Goal: Transaction & Acquisition: Obtain resource

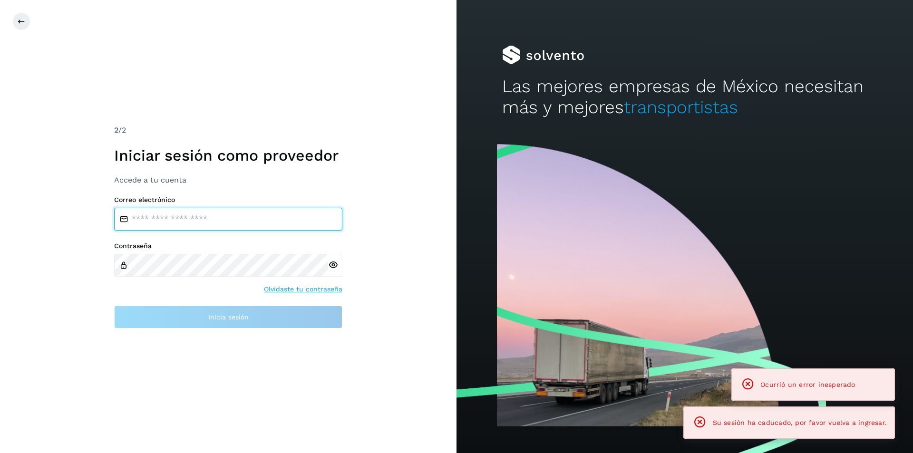
type input "**********"
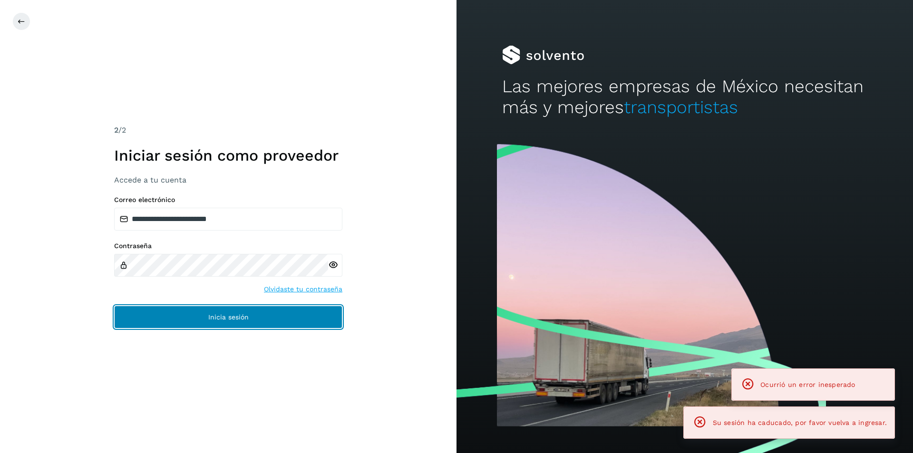
click at [249, 310] on button "Inicia sesión" at bounding box center [228, 317] width 228 height 23
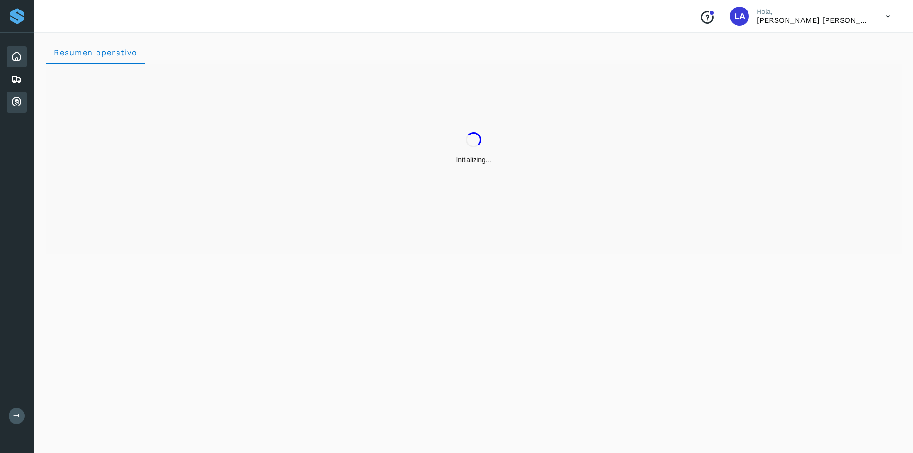
click at [16, 100] on icon at bounding box center [16, 102] width 11 height 11
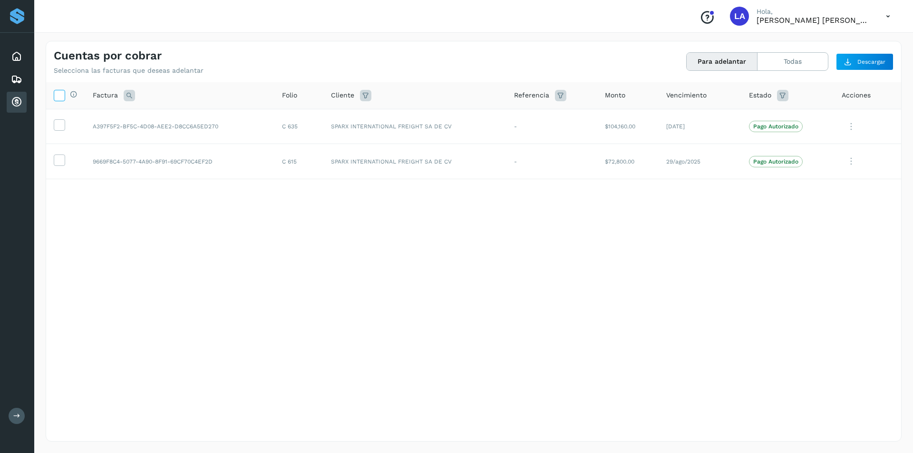
click at [59, 94] on icon at bounding box center [59, 95] width 10 height 10
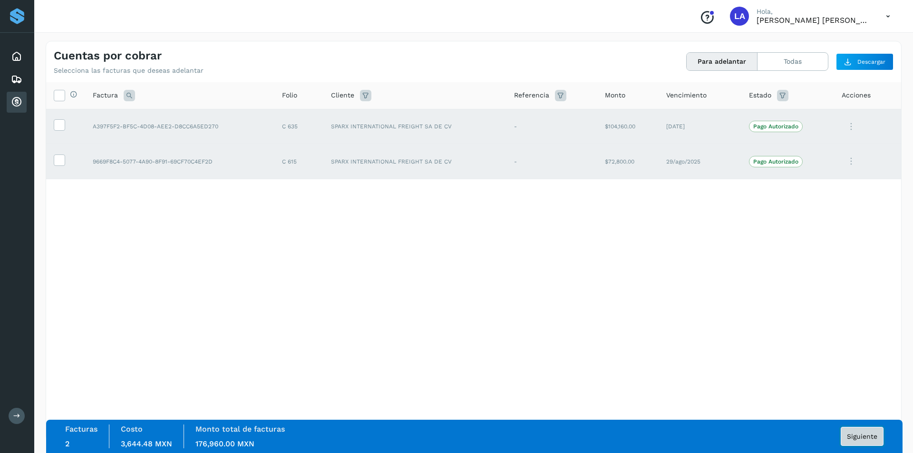
click at [853, 433] on span "Siguiente" at bounding box center [862, 436] width 30 height 7
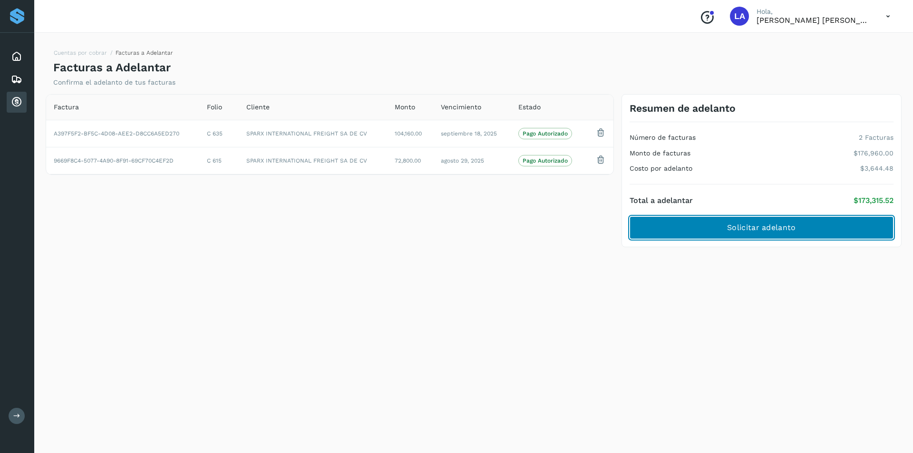
click at [751, 233] on span "Solicitar adelanto" at bounding box center [761, 228] width 68 height 10
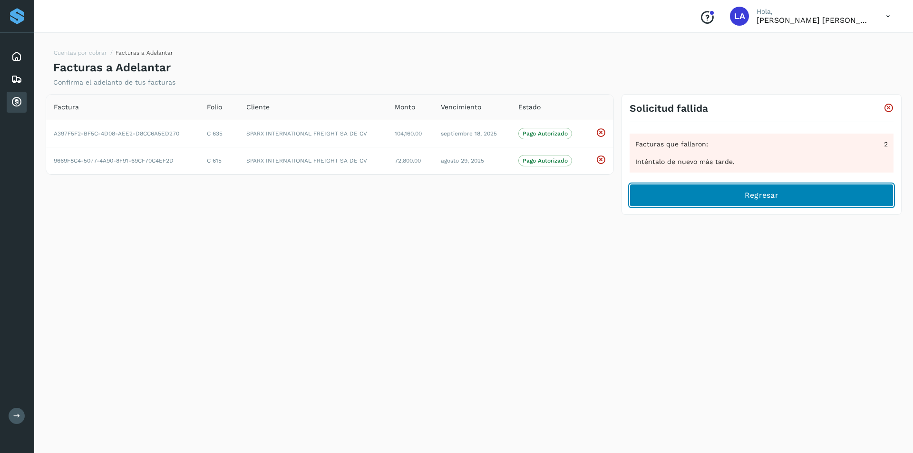
click at [645, 188] on button "Regresar" at bounding box center [761, 195] width 264 height 23
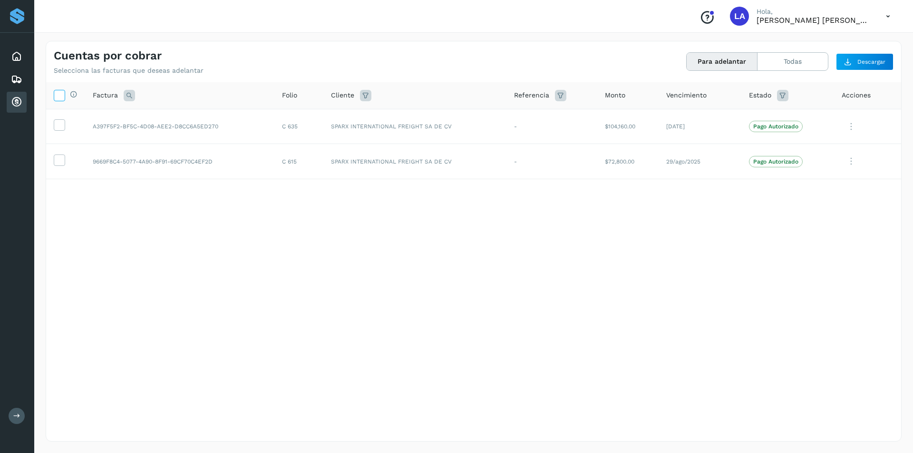
click at [63, 92] on icon at bounding box center [59, 95] width 10 height 10
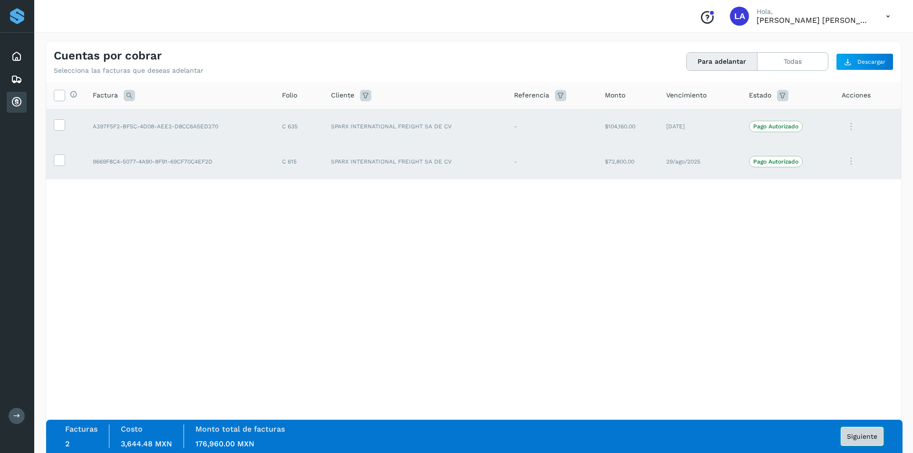
click at [865, 433] on span "Siguiente" at bounding box center [862, 436] width 30 height 7
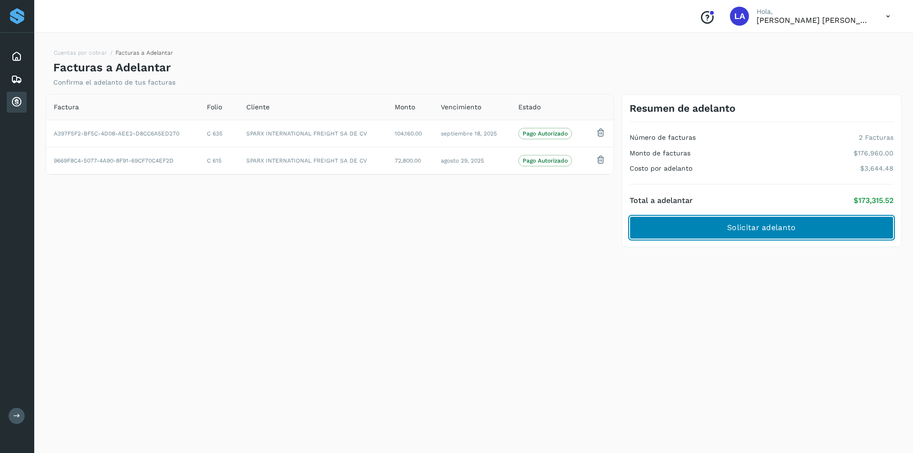
click at [773, 229] on span "Solicitar adelanto" at bounding box center [761, 228] width 68 height 10
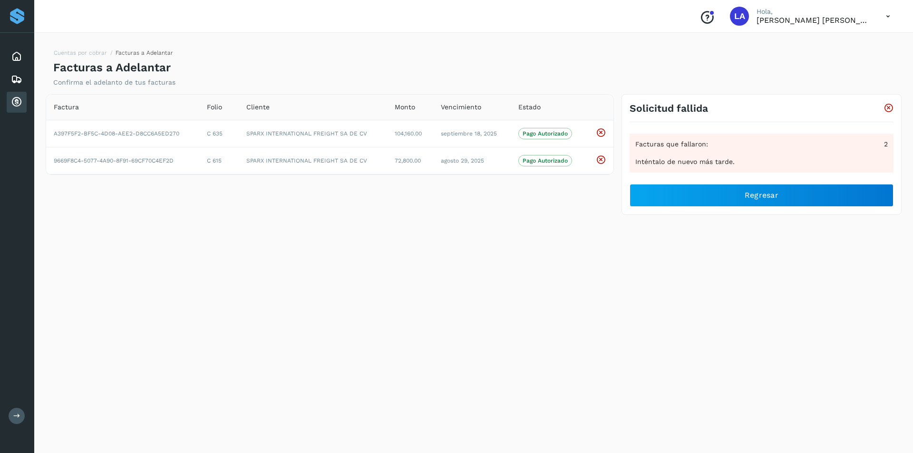
click at [24, 100] on div "Cuentas por cobrar" at bounding box center [17, 102] width 20 height 21
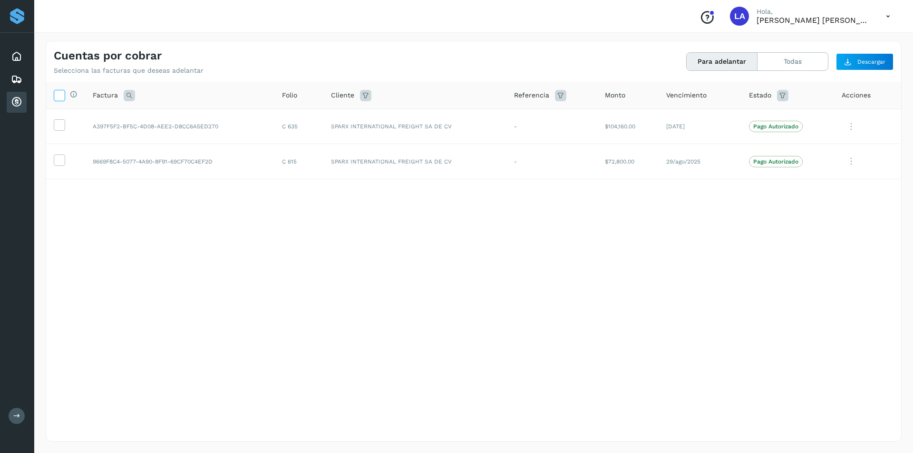
click at [59, 96] on icon at bounding box center [59, 95] width 10 height 10
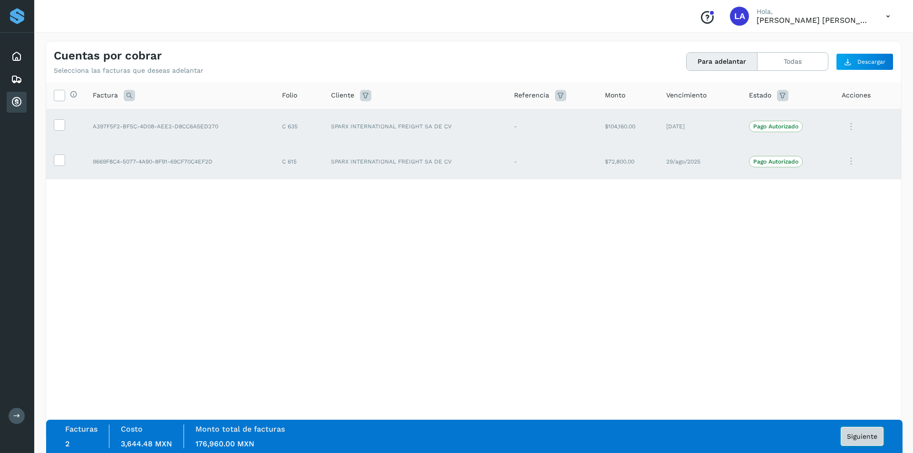
click at [859, 437] on span "Siguiente" at bounding box center [862, 436] width 30 height 7
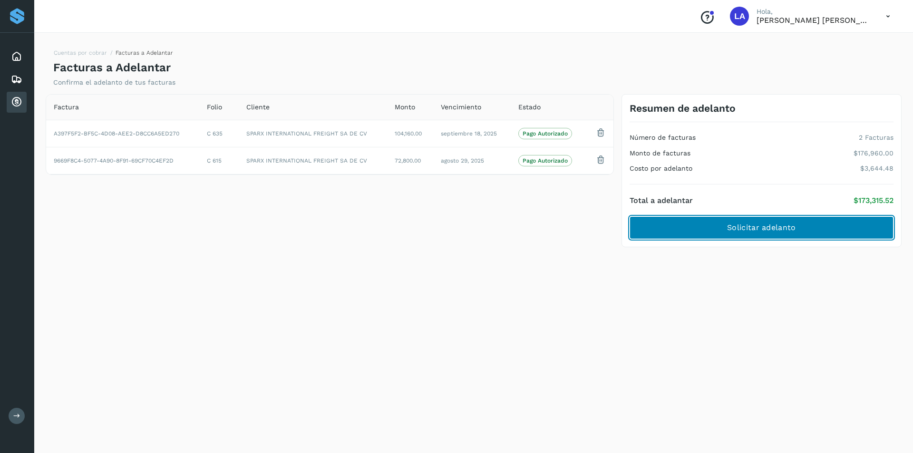
click at [763, 234] on button "Solicitar adelanto" at bounding box center [761, 227] width 264 height 23
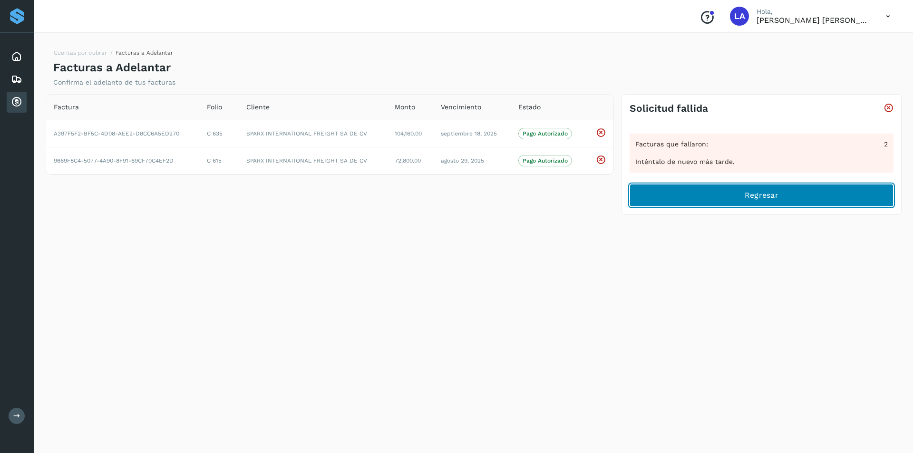
click at [755, 202] on button "Regresar" at bounding box center [761, 195] width 264 height 23
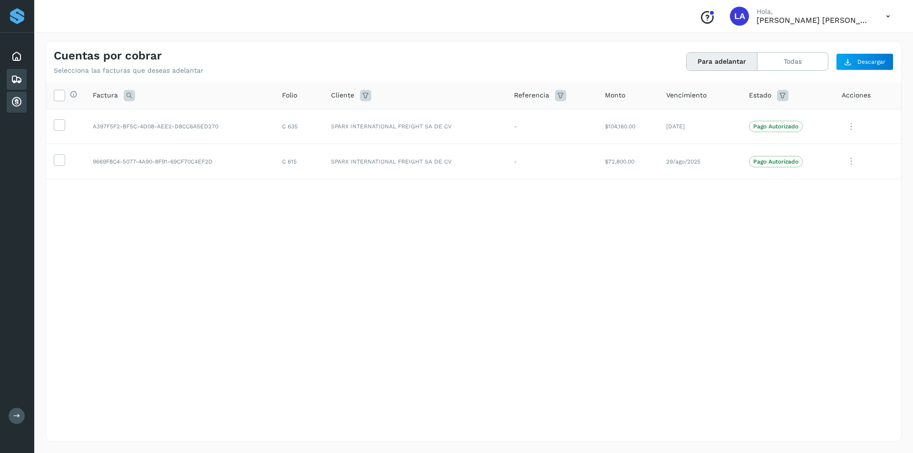
click at [11, 85] on div "Embarques" at bounding box center [17, 79] width 20 height 21
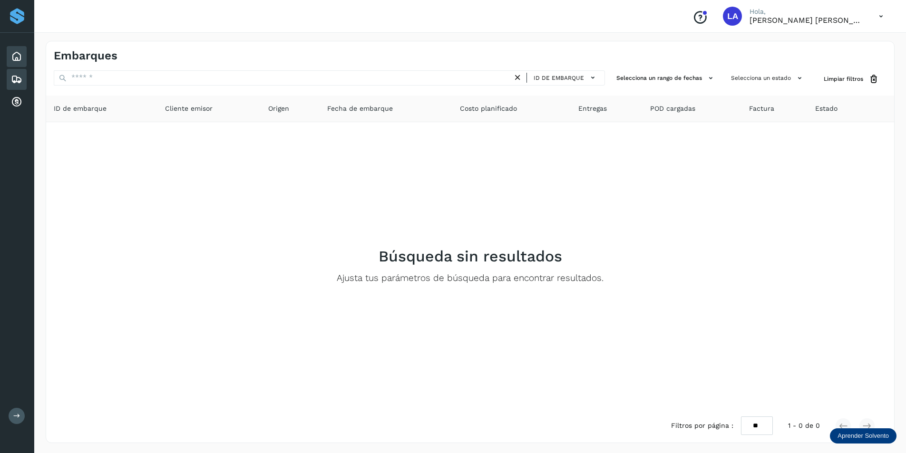
click at [14, 67] on div "Inicio" at bounding box center [17, 56] width 20 height 21
